Goal: Task Accomplishment & Management: Use online tool/utility

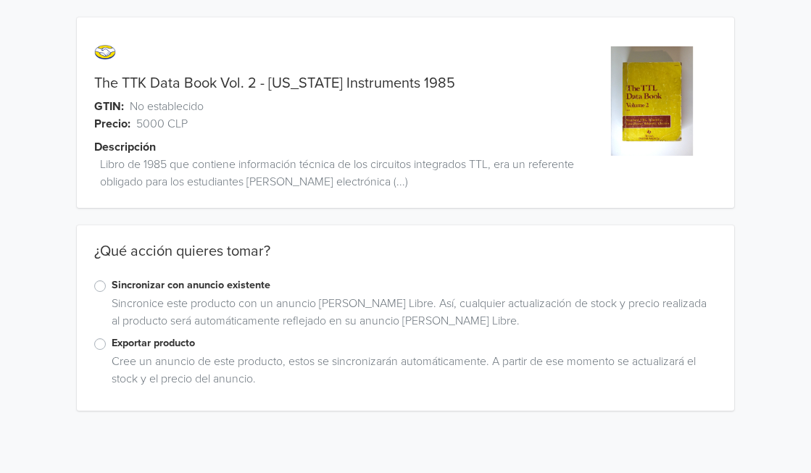
click at [112, 343] on label "Exportar producto" at bounding box center [415, 344] width 606 height 16
click at [0, 0] on input "Exportar producto" at bounding box center [0, 0] width 0 height 0
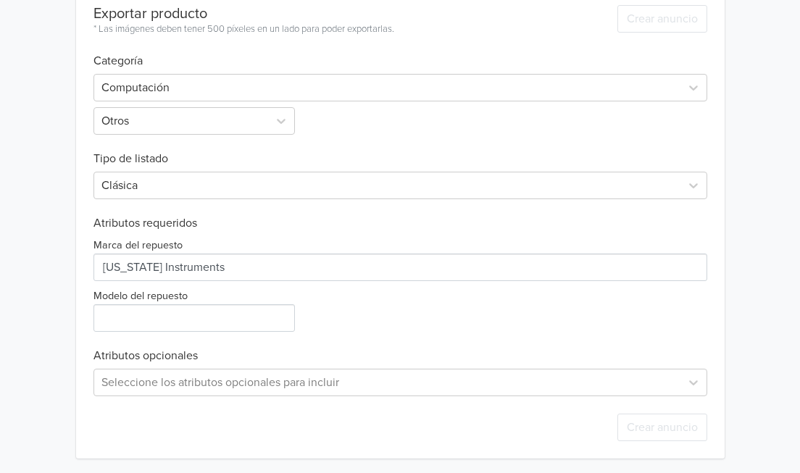
scroll to position [443, 0]
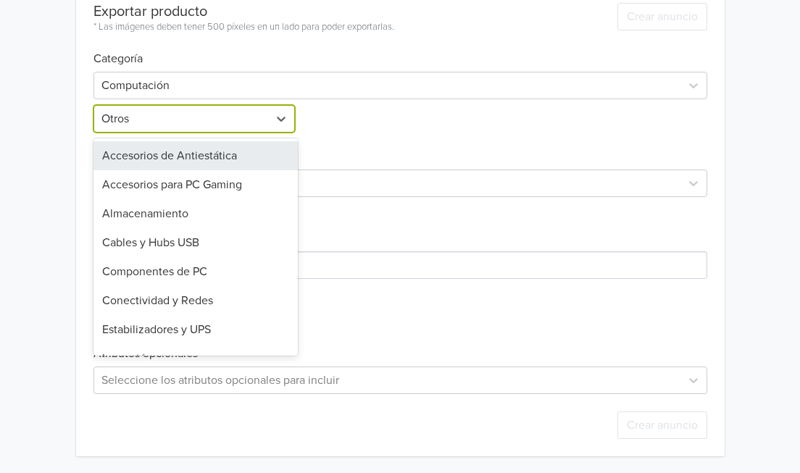
click at [216, 118] on div at bounding box center [180, 119] width 159 height 20
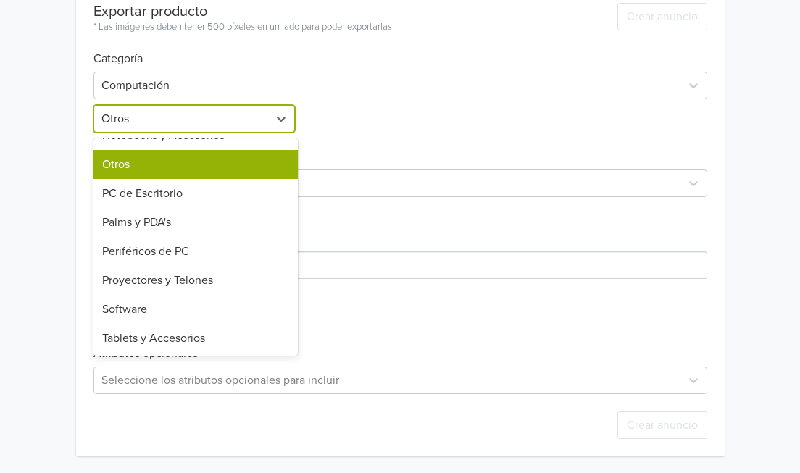
scroll to position [0, 0]
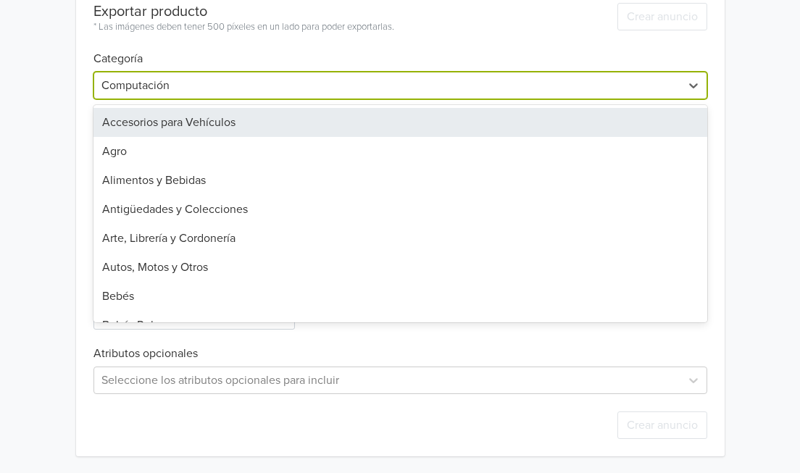
click at [358, 89] on div at bounding box center [387, 85] width 572 height 20
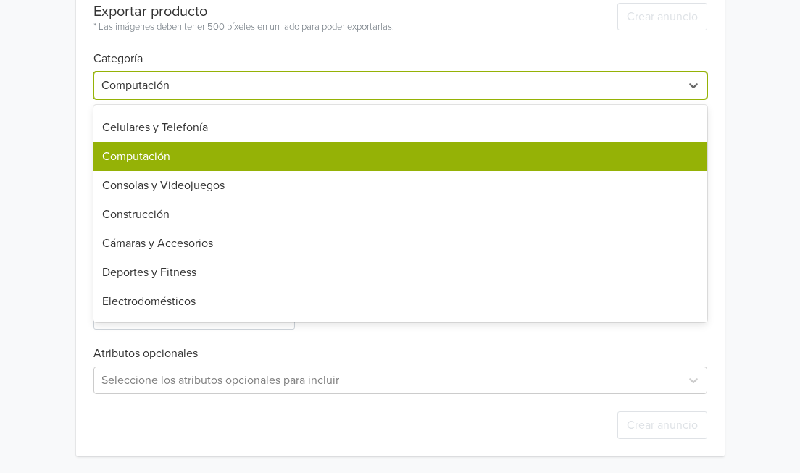
scroll to position [473, 0]
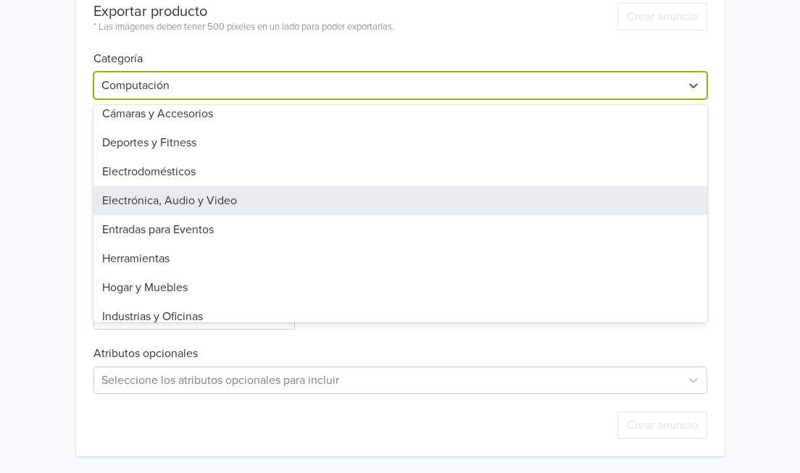
click at [249, 200] on div "Electrónica, Audio y Video" at bounding box center [401, 200] width 614 height 29
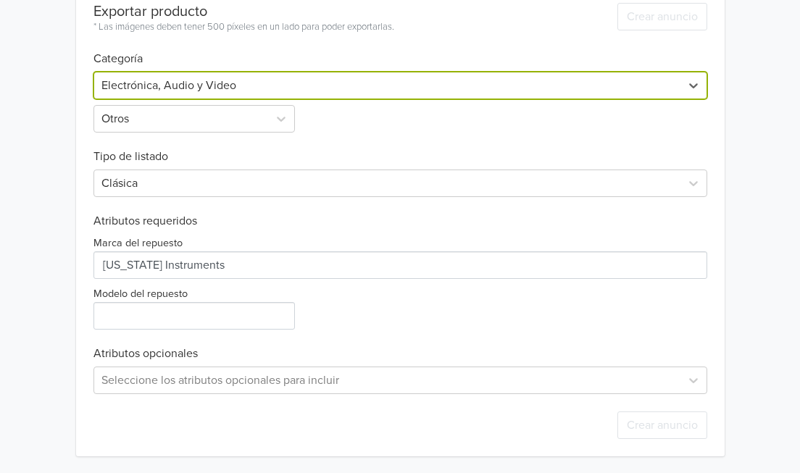
scroll to position [182, 0]
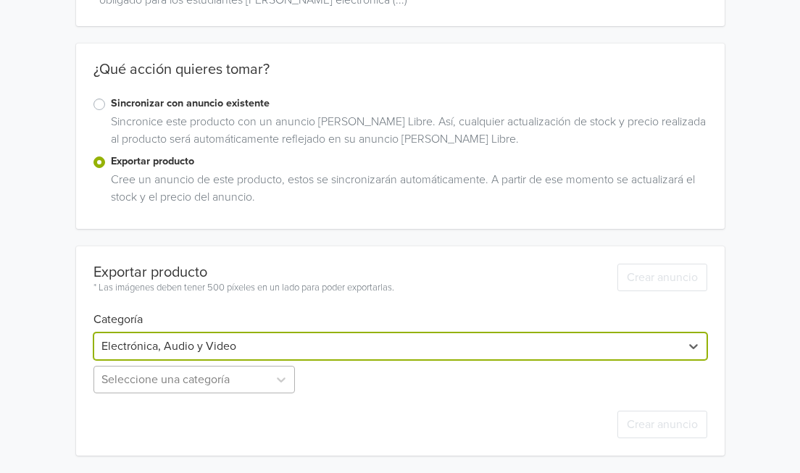
click at [246, 390] on div "Seleccione una categoría" at bounding box center [196, 380] width 204 height 28
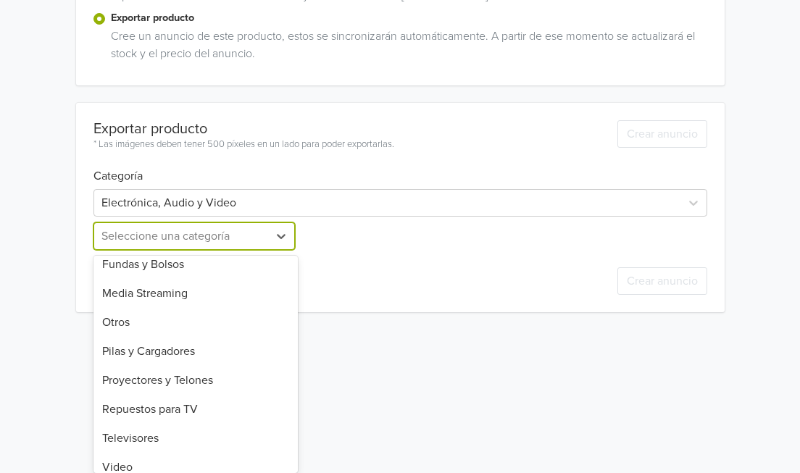
scroll to position [223, 0]
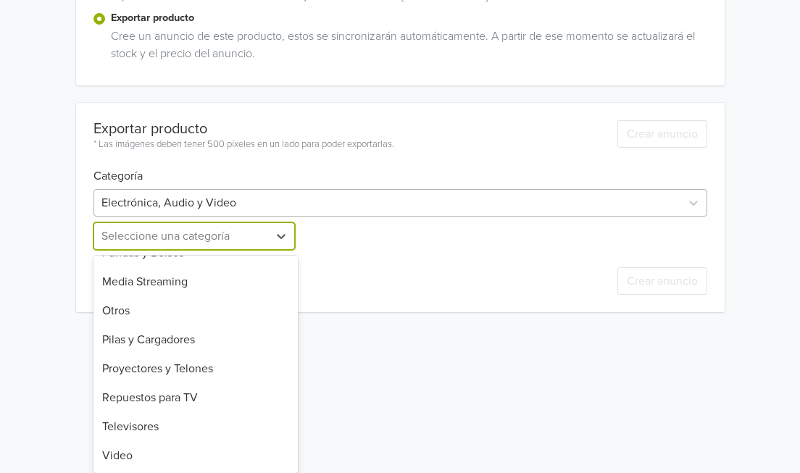
click at [398, 205] on div "Exportar producto * Las imágenes deben tener 500 píxeles en un lado para poder …" at bounding box center [401, 207] width 614 height 209
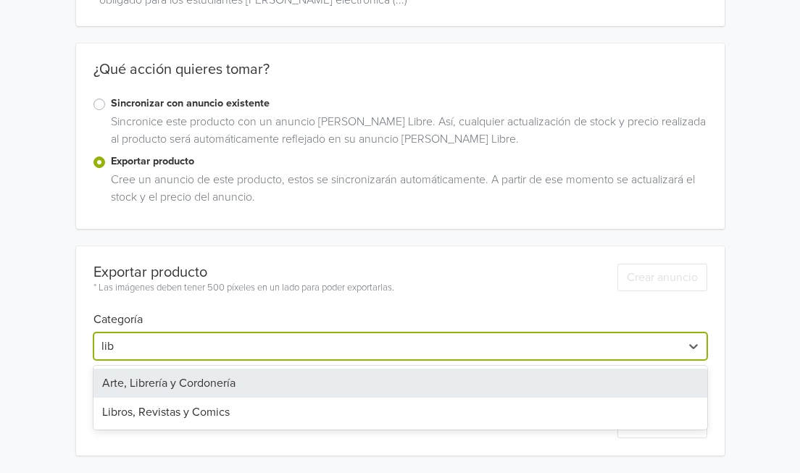
scroll to position [182, 0]
type input "libro"
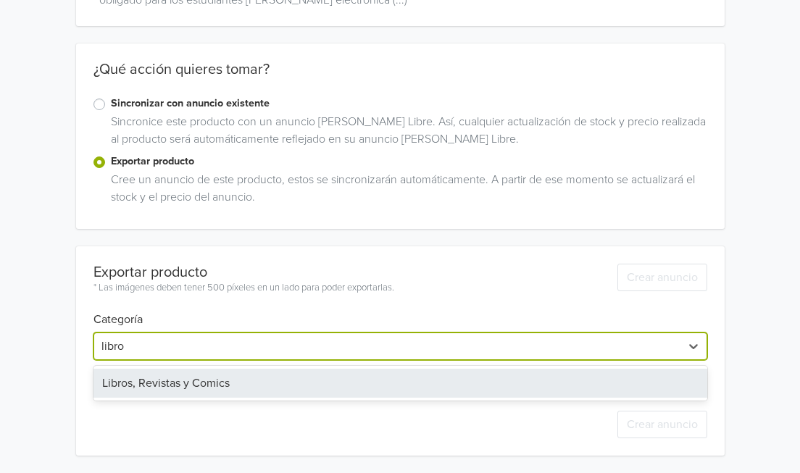
click at [212, 386] on div "Libros, Revistas y Comics" at bounding box center [401, 383] width 614 height 29
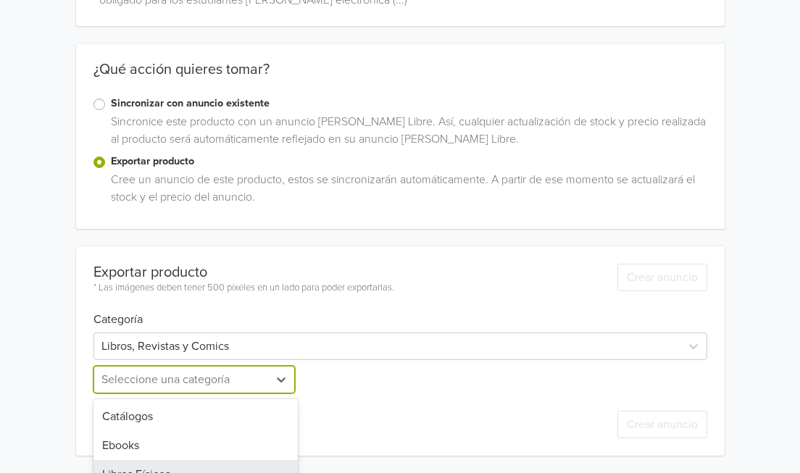
scroll to position [259, 0]
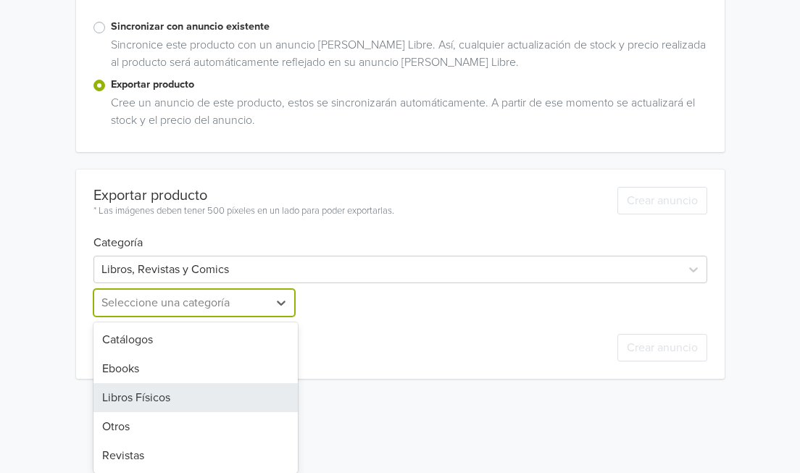
click at [274, 317] on div "5 results available. Use Up and Down to choose options, press Enter to select t…" at bounding box center [196, 303] width 204 height 28
click at [148, 394] on div "Libros Físicos" at bounding box center [196, 397] width 204 height 29
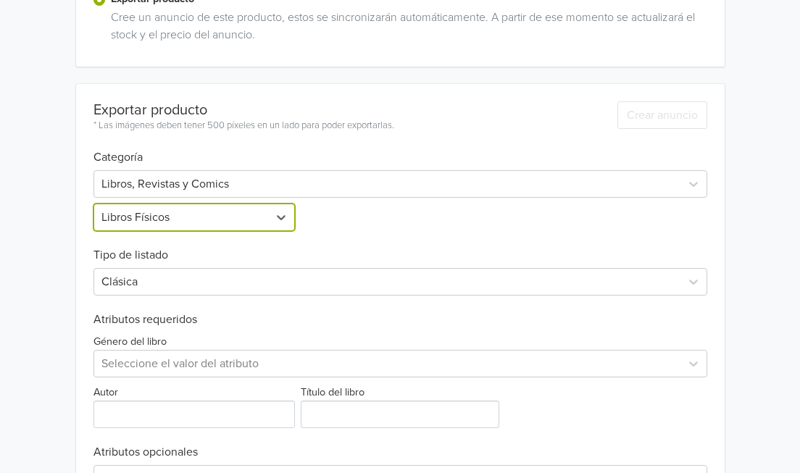
scroll to position [433, 0]
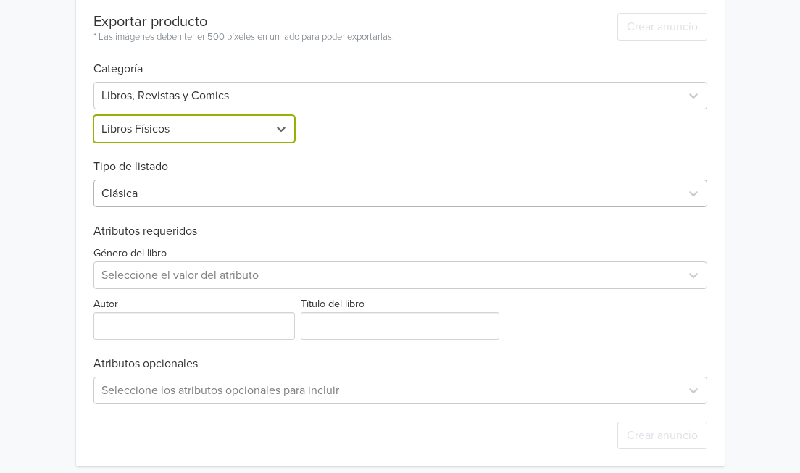
click at [165, 191] on div at bounding box center [387, 193] width 572 height 20
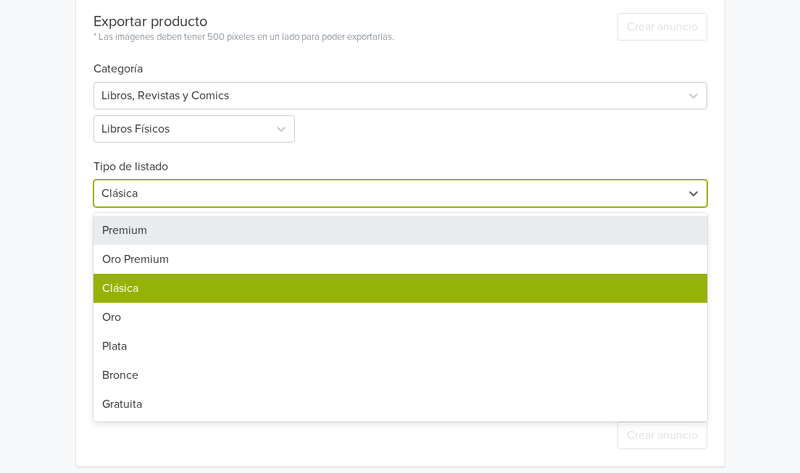
click at [159, 235] on div "Premium" at bounding box center [401, 230] width 614 height 29
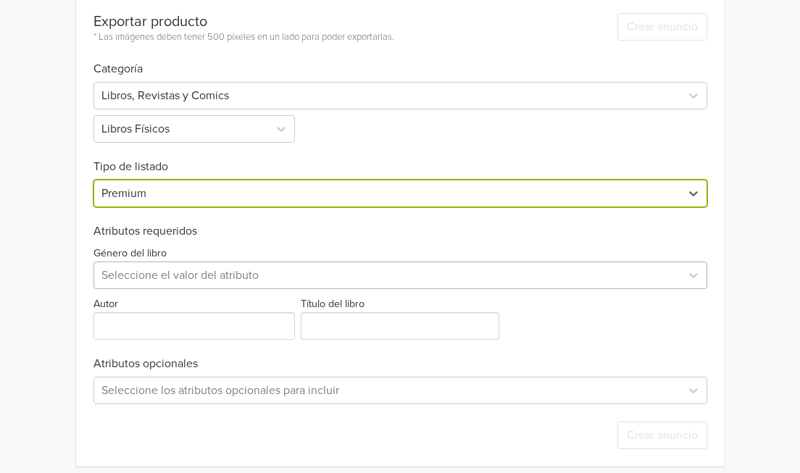
click at [208, 278] on div "Seleccione el valor del atributo" at bounding box center [401, 276] width 614 height 28
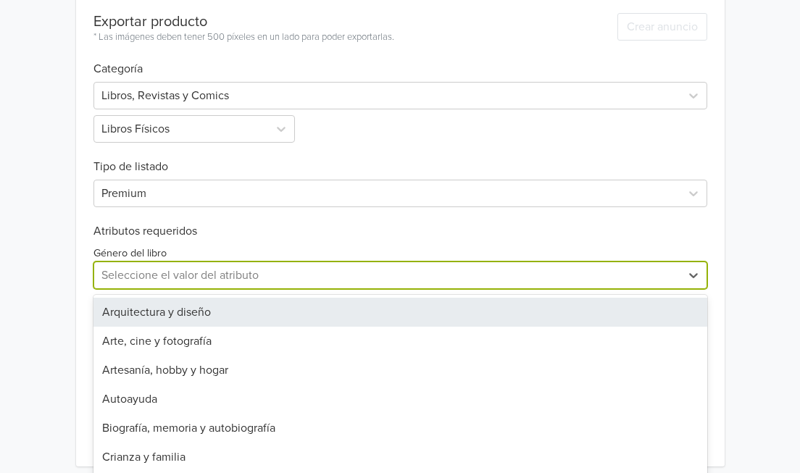
scroll to position [444, 0]
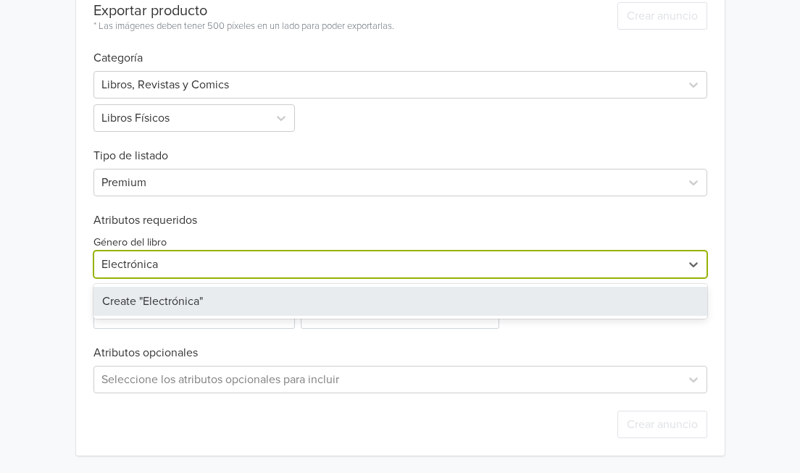
type input "Electrónica"
click at [33, 295] on div "The TTK Data Book Vol. 2 - [US_STATE] Instruments 1985 GTIN: No establecido Pre…" at bounding box center [400, 14] width 779 height 917
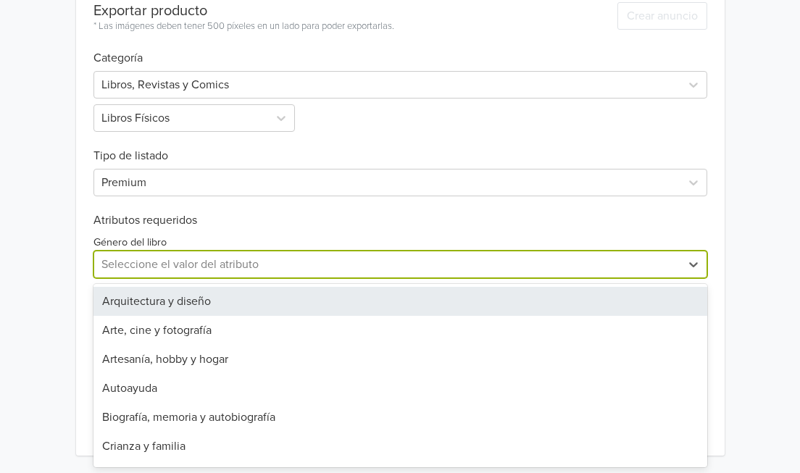
click at [143, 266] on div at bounding box center [387, 264] width 572 height 20
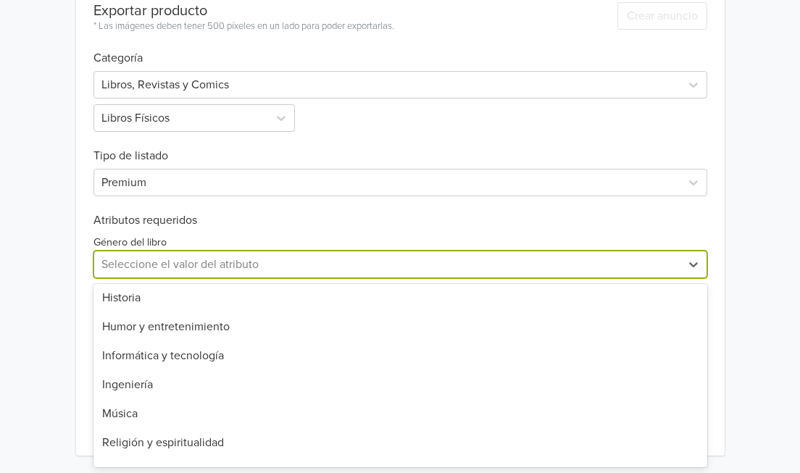
scroll to position [348, 0]
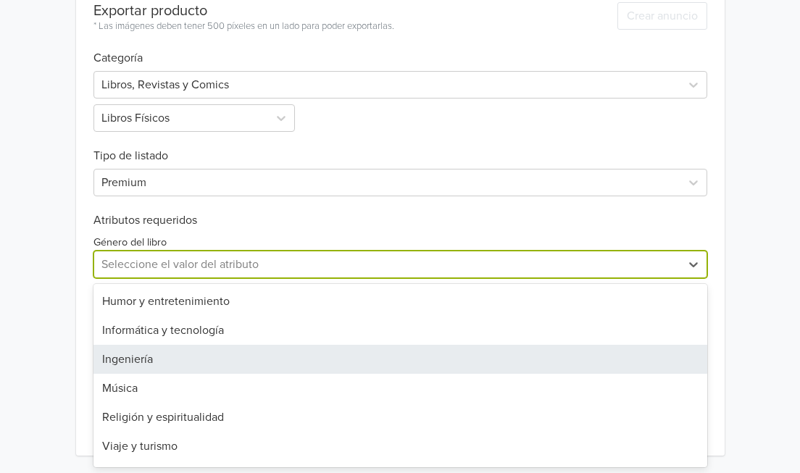
click at [131, 355] on div "Ingeniería" at bounding box center [401, 359] width 614 height 29
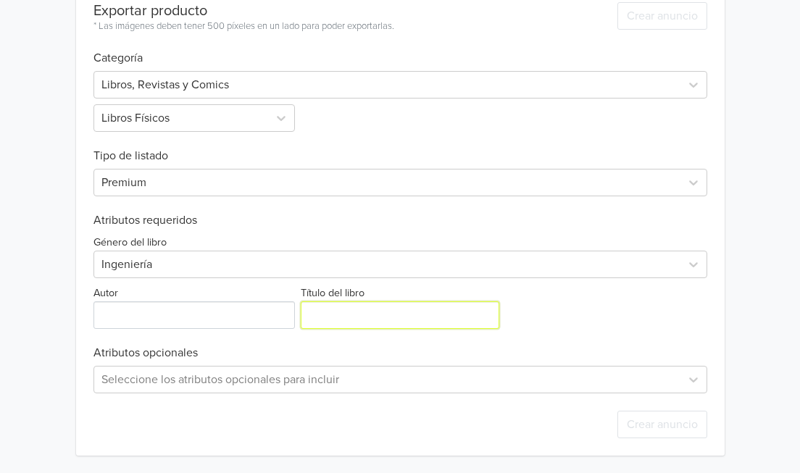
click at [385, 315] on input "Título del libro" at bounding box center [400, 316] width 199 height 28
type input "T"
type input "The TTL Data Book Volume 2"
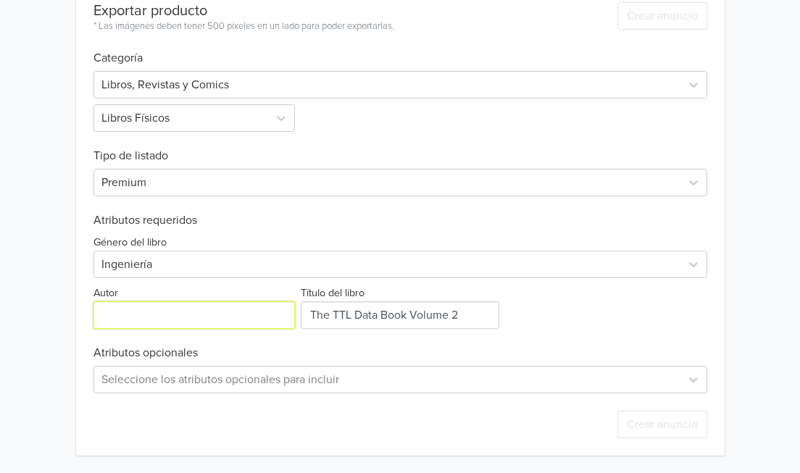
click at [163, 322] on input "Autor" at bounding box center [195, 316] width 202 height 28
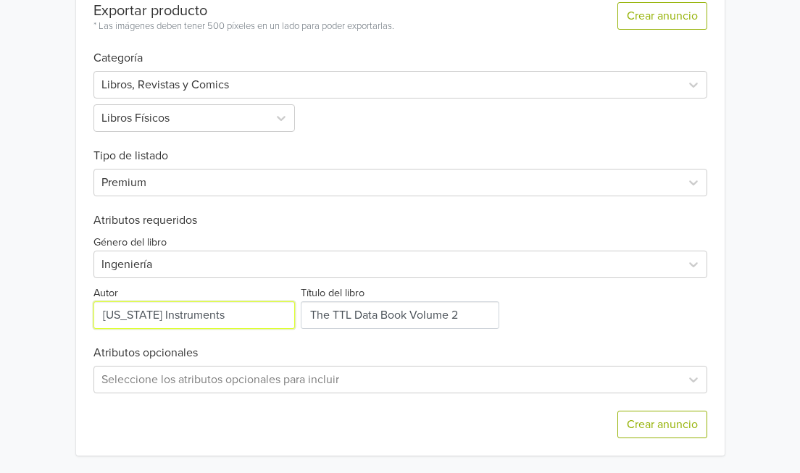
type input "[US_STATE] Instruments"
click at [765, 208] on div "The TTK Data Book Vol. 2 - [US_STATE] Instruments 1985 GTIN: No establecido Pre…" at bounding box center [400, 14] width 779 height 917
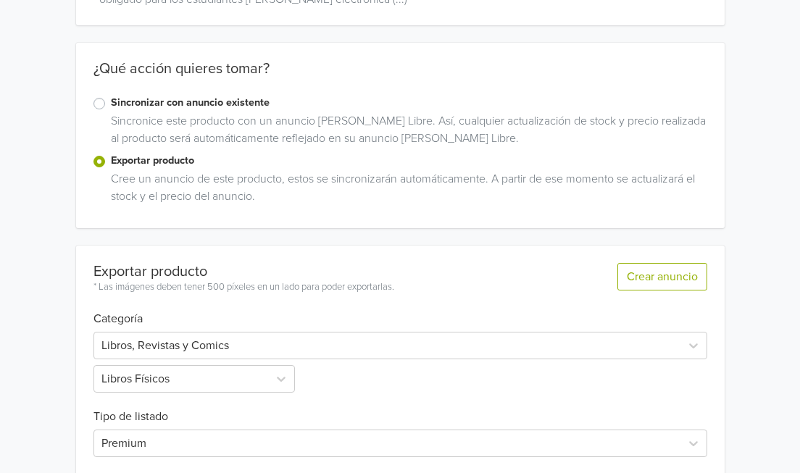
scroll to position [444, 0]
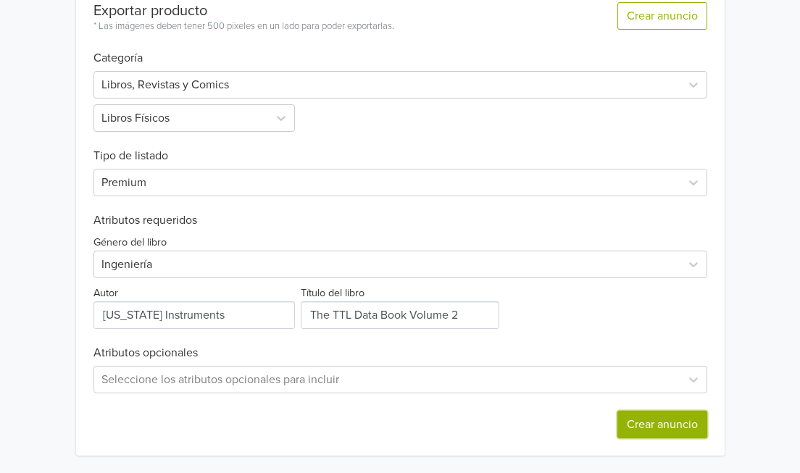
click at [660, 431] on button "Crear anuncio" at bounding box center [663, 425] width 90 height 28
click at [381, 382] on div "Seleccione los atributos opcionales para incluir" at bounding box center [401, 380] width 614 height 28
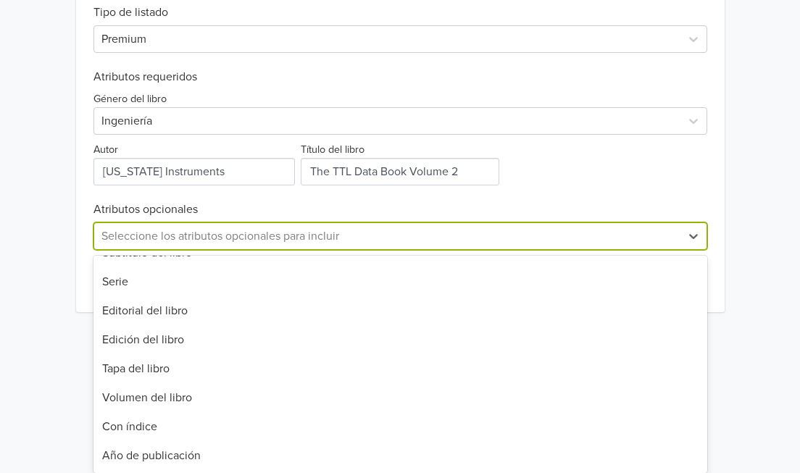
scroll to position [0, 0]
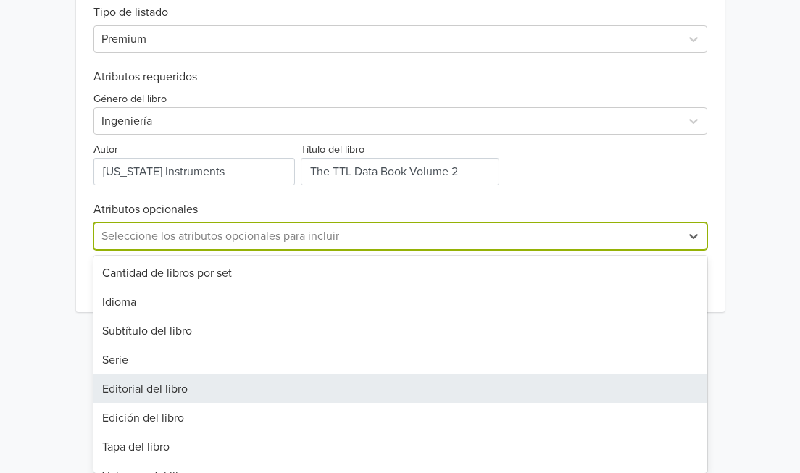
click at [355, 250] on div "34 results available. Use Up and Down to choose options, press Enter to select …" at bounding box center [401, 237] width 614 height 28
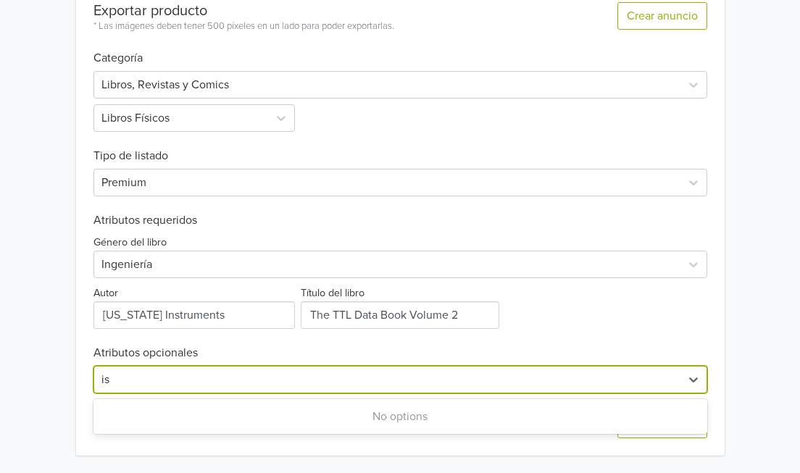
type input "i"
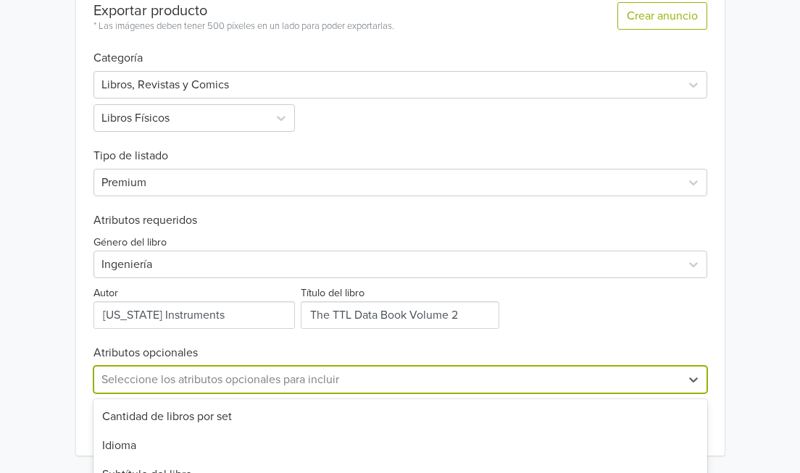
scroll to position [676, 0]
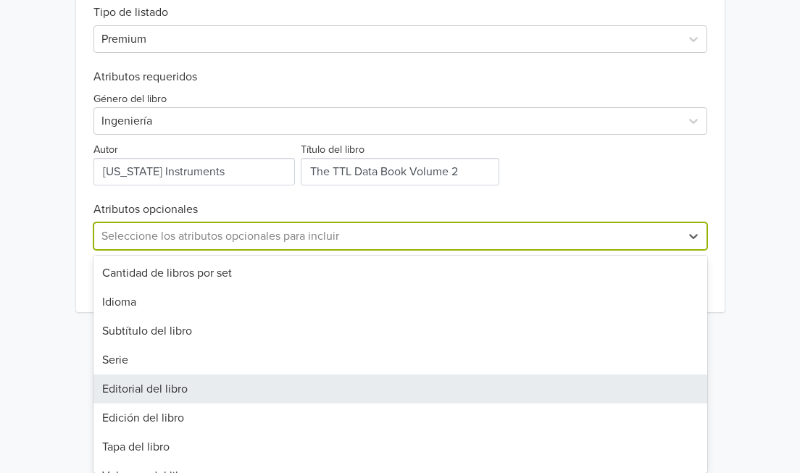
click at [383, 250] on div "34 results available. Use Up and Down to choose options, press Enter to select …" at bounding box center [401, 237] width 614 height 28
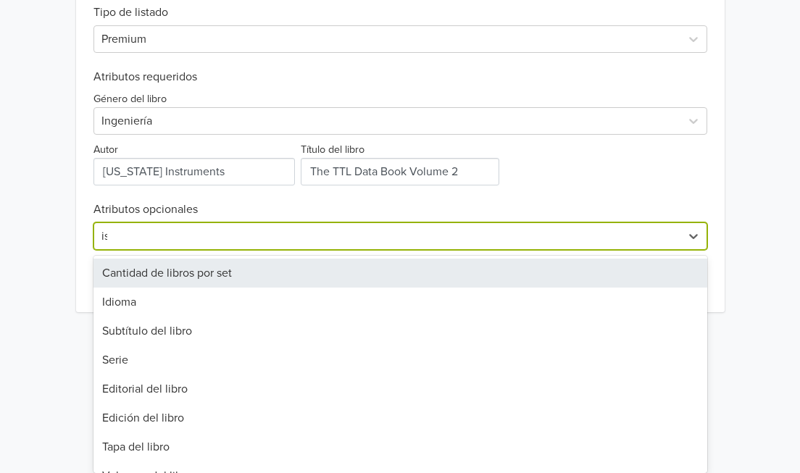
scroll to position [532, 0]
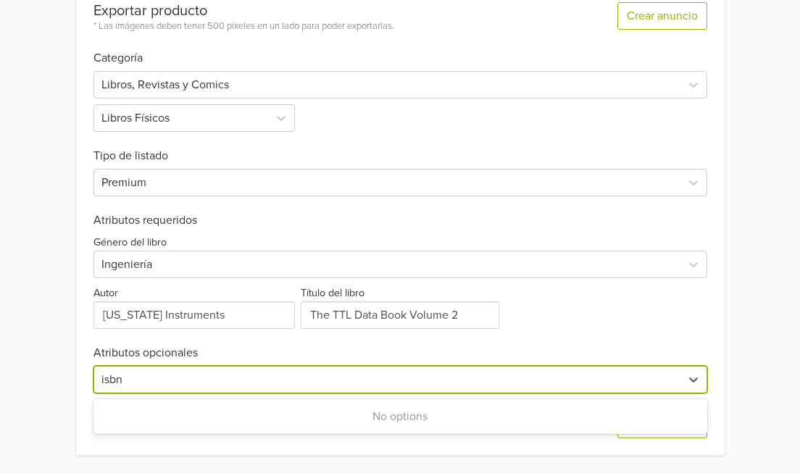
type input "isbn"
drag, startPoint x: 774, startPoint y: 315, endPoint x: 747, endPoint y: 331, distance: 30.8
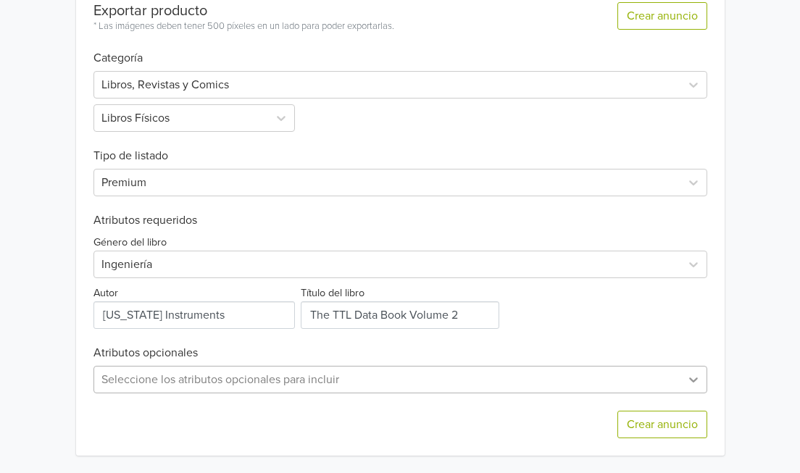
scroll to position [676, 0]
click at [685, 383] on div "Seleccione los atributos opcionales para incluir" at bounding box center [401, 380] width 614 height 28
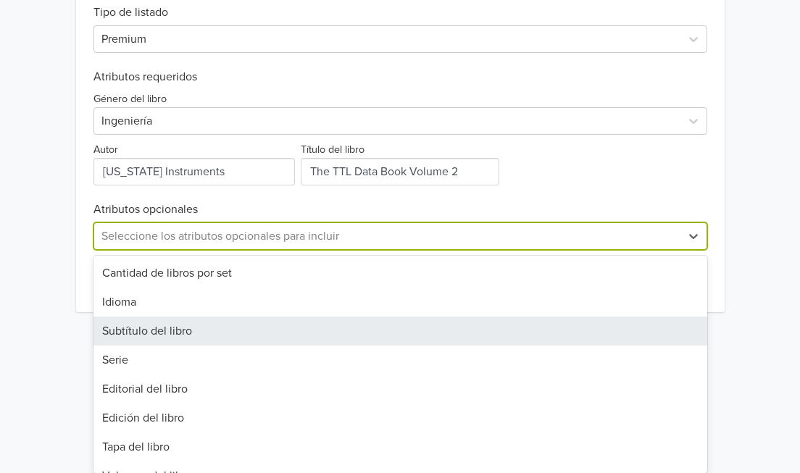
scroll to position [87, 0]
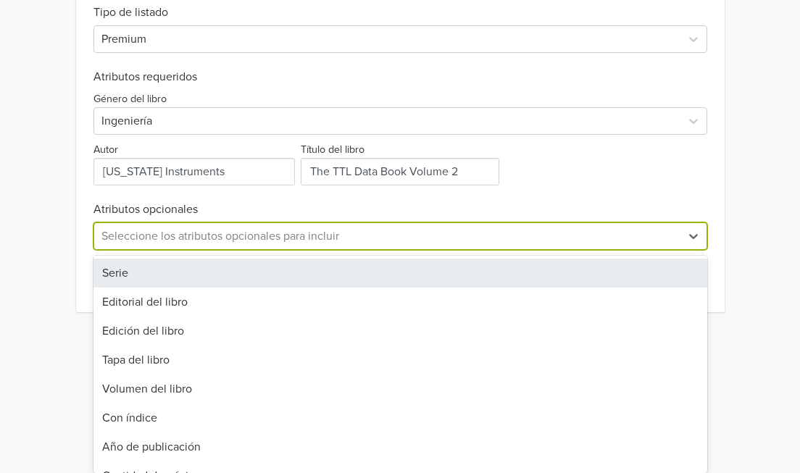
click at [196, 275] on div "Serie" at bounding box center [401, 273] width 614 height 29
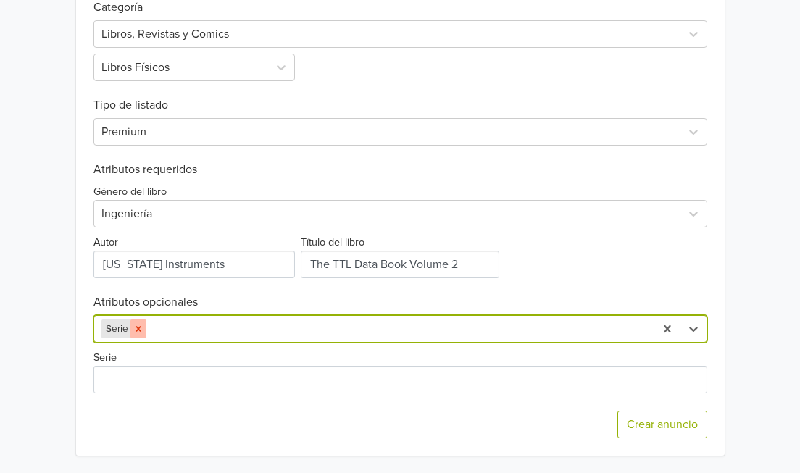
click at [135, 331] on icon "Remove Serie" at bounding box center [138, 329] width 10 height 10
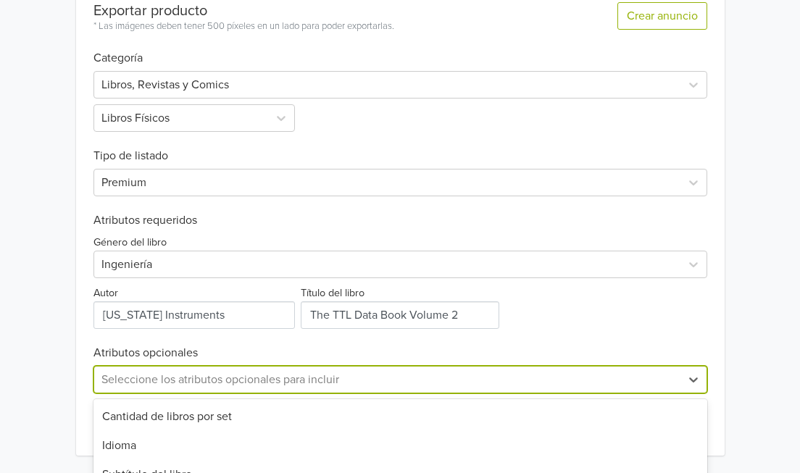
scroll to position [676, 0]
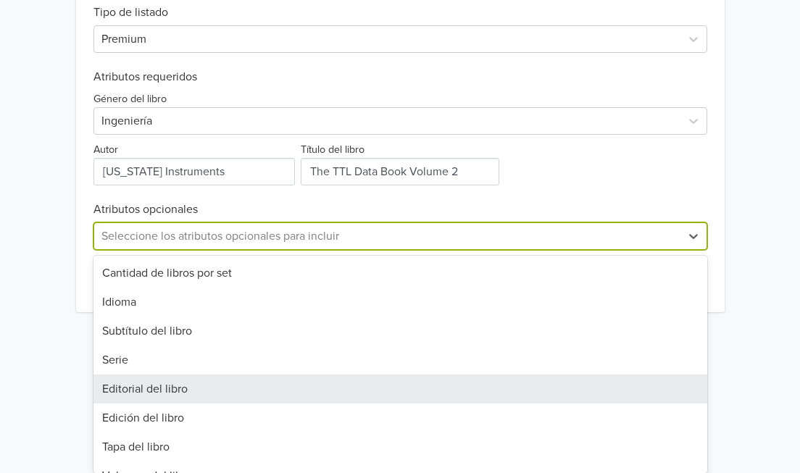
click at [188, 250] on div "option Serie, deselected. 34 results available. Use Up and Down to choose optio…" at bounding box center [401, 237] width 614 height 28
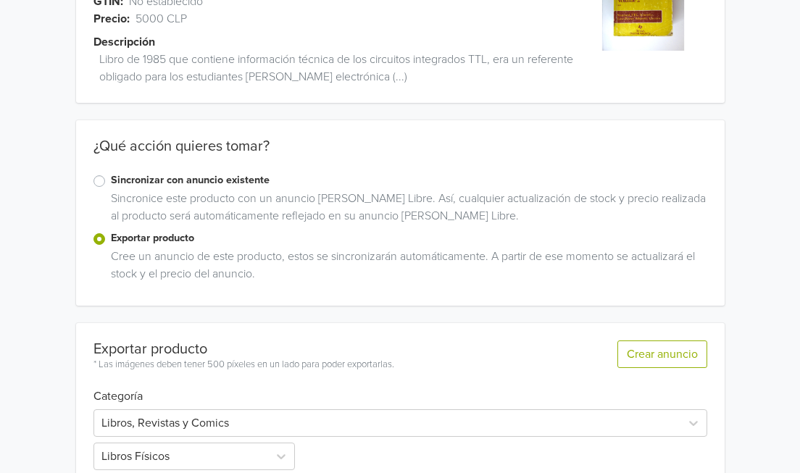
scroll to position [532, 0]
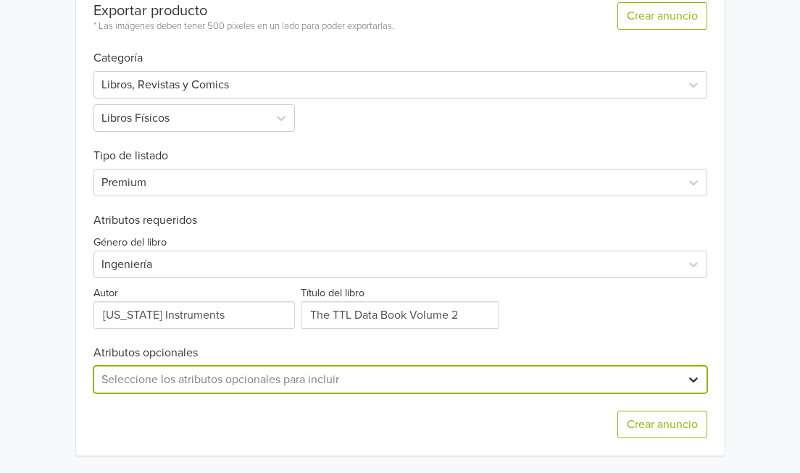
click at [688, 383] on div "option , selected. Select is focused ,type to refine list, press Down to open t…" at bounding box center [401, 380] width 614 height 28
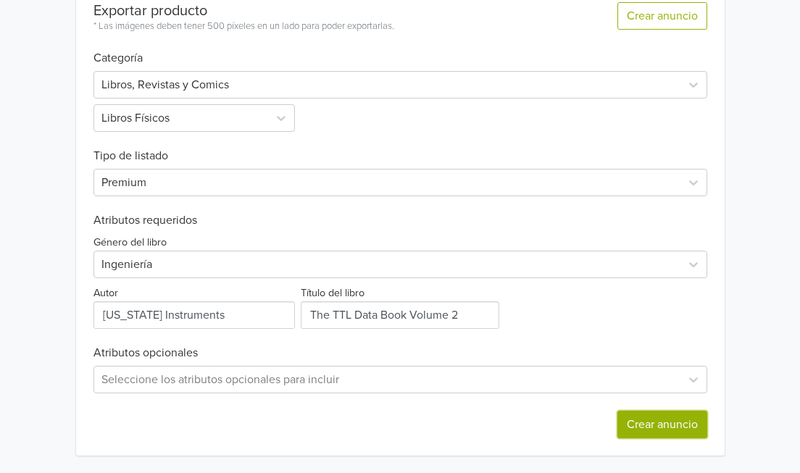
click at [699, 426] on button "Crear anuncio" at bounding box center [663, 425] width 90 height 28
